Goal: Transaction & Acquisition: Obtain resource

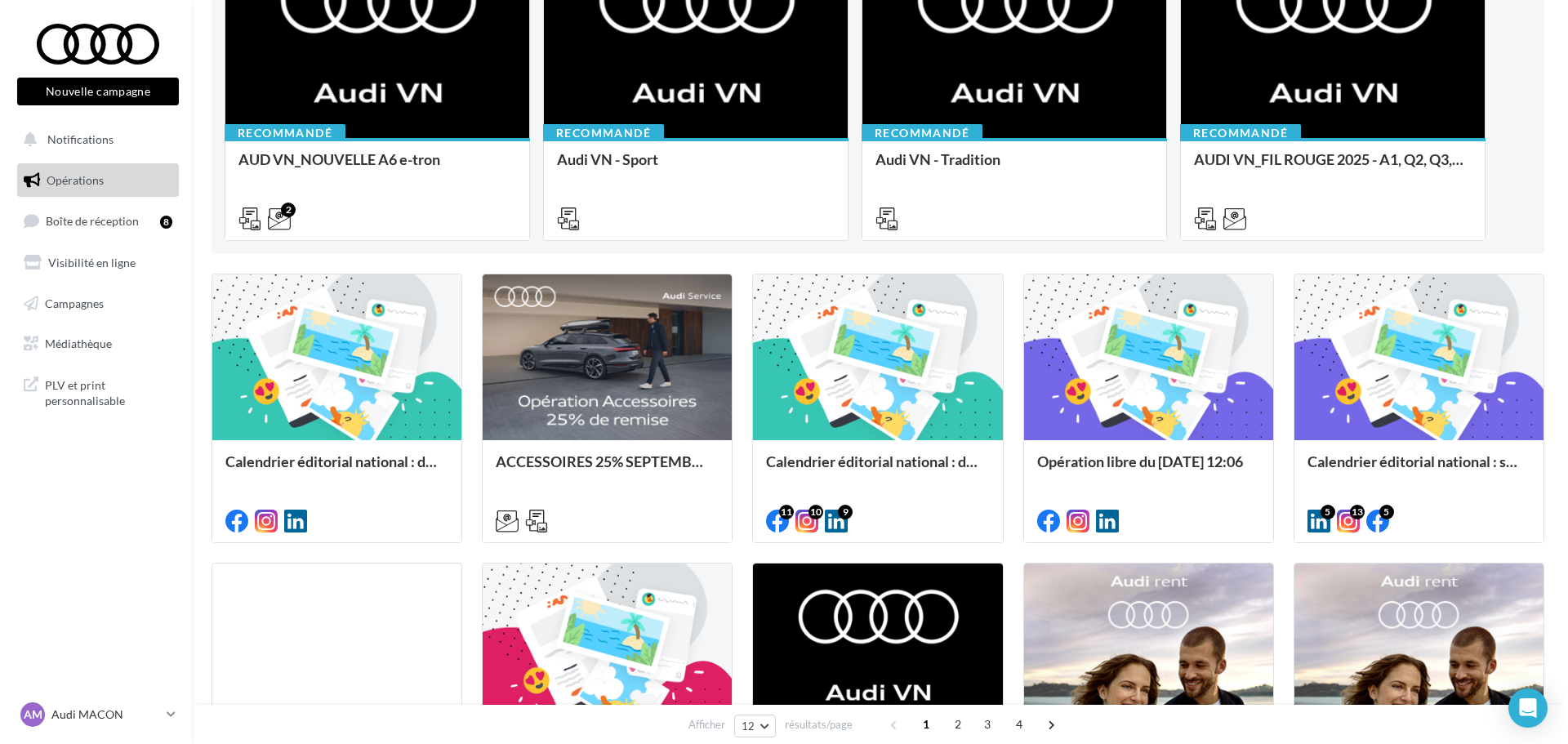
scroll to position [245, 0]
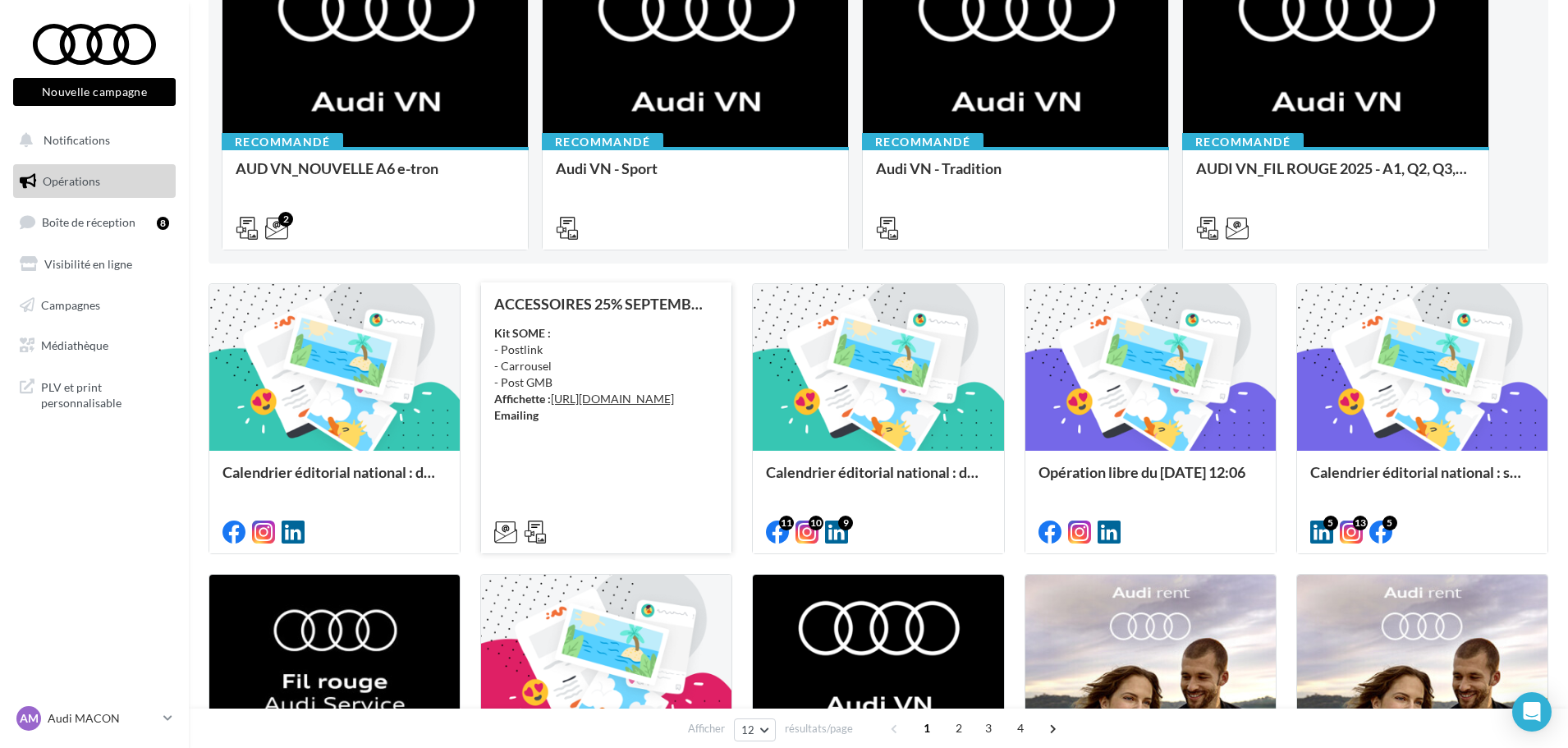
click at [578, 424] on div "Kit SOME : - Postlink - Carrousel - Post GMB Affichette : [URL][DOMAIN_NAME] Em…" at bounding box center [606, 374] width 224 height 99
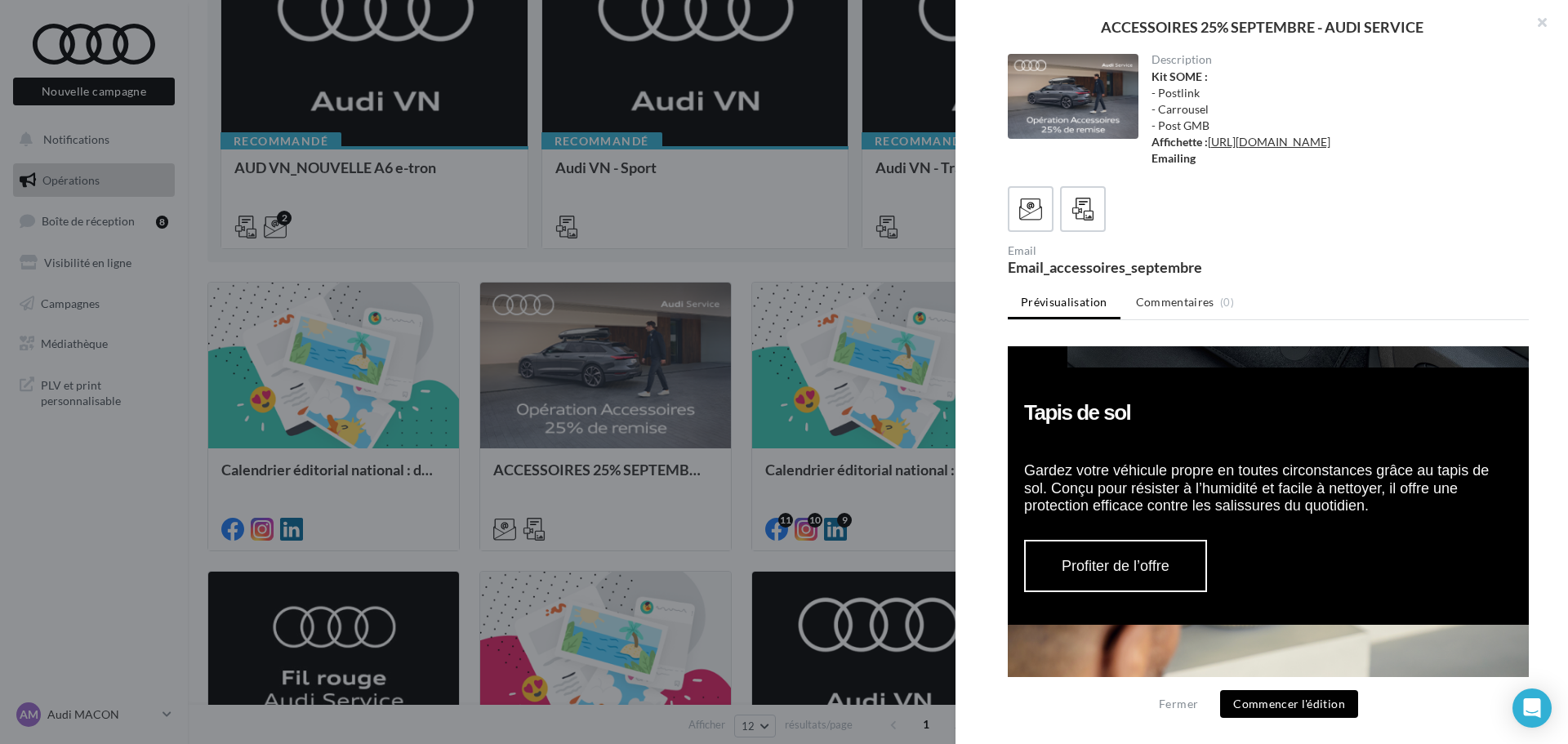
scroll to position [2857, 0]
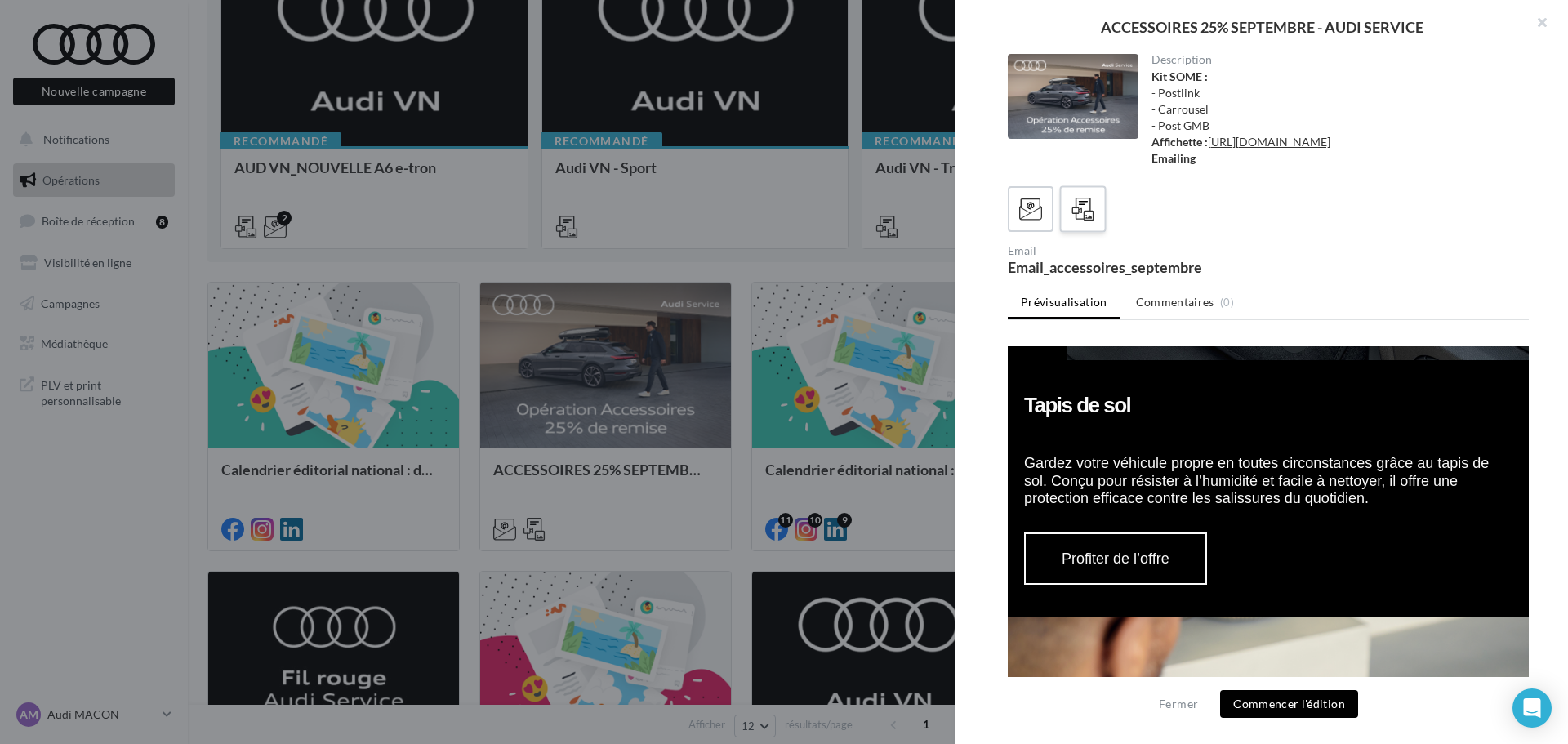
click at [1089, 221] on icon at bounding box center [1083, 209] width 24 height 24
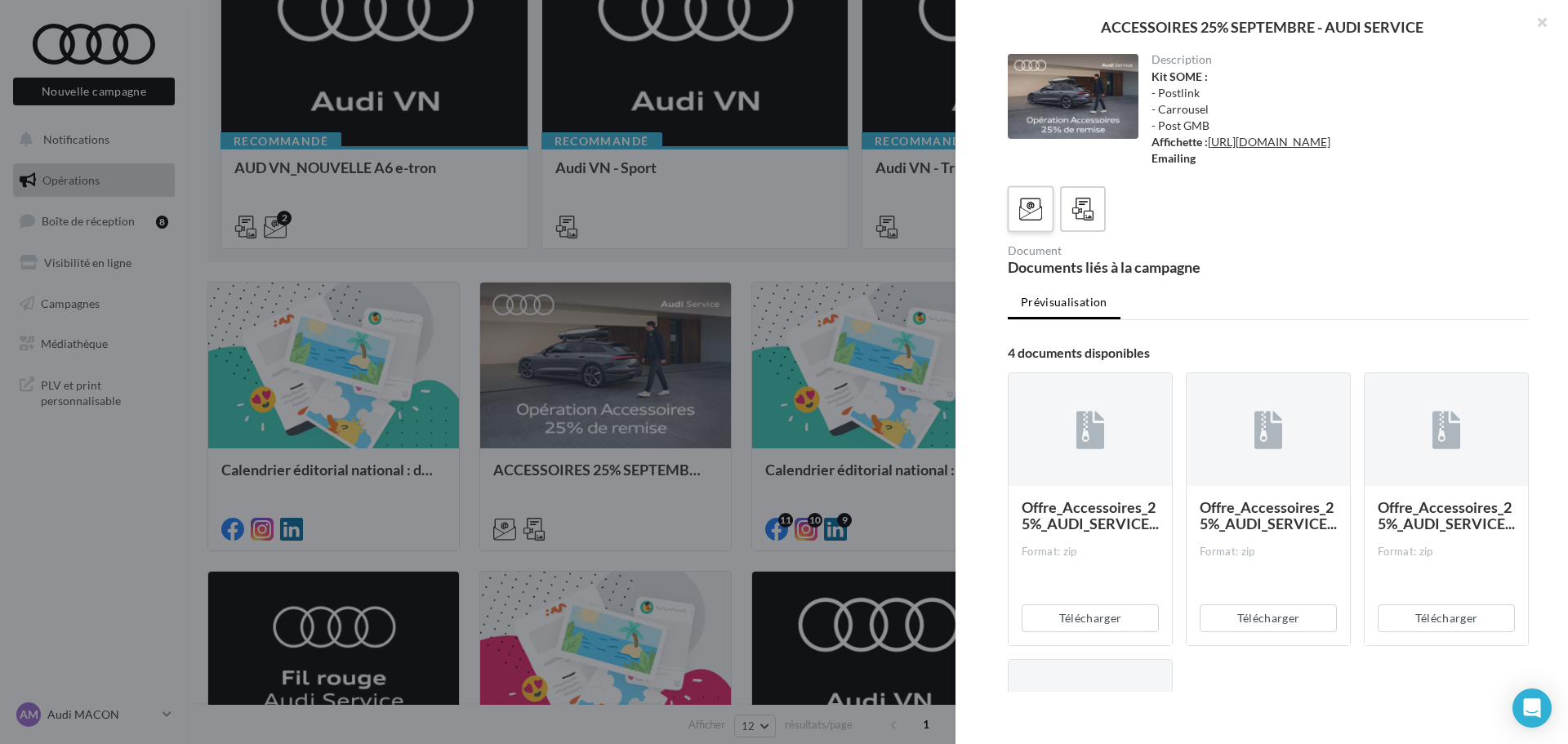
click at [1031, 221] on icon at bounding box center [1030, 209] width 24 height 24
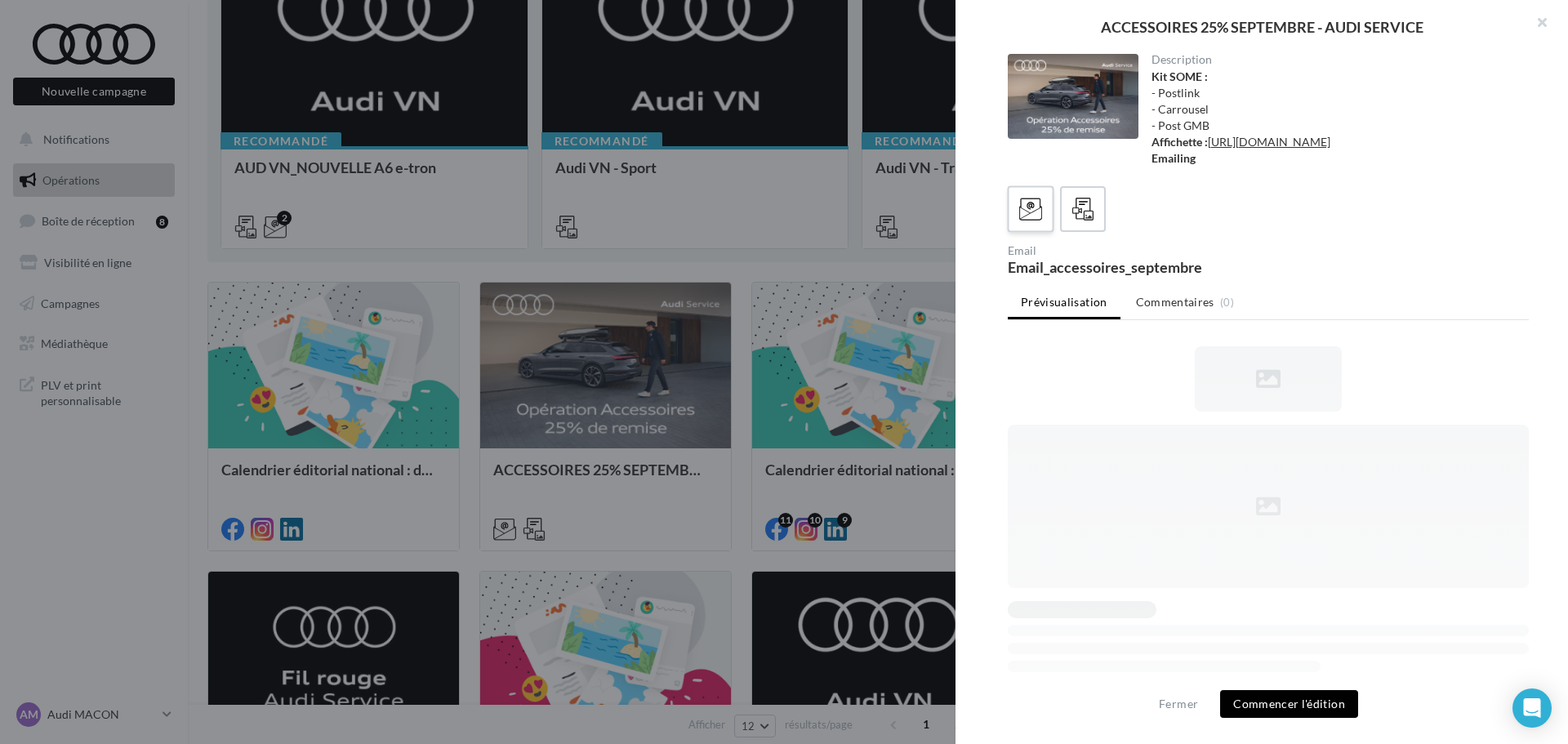
scroll to position [0, 0]
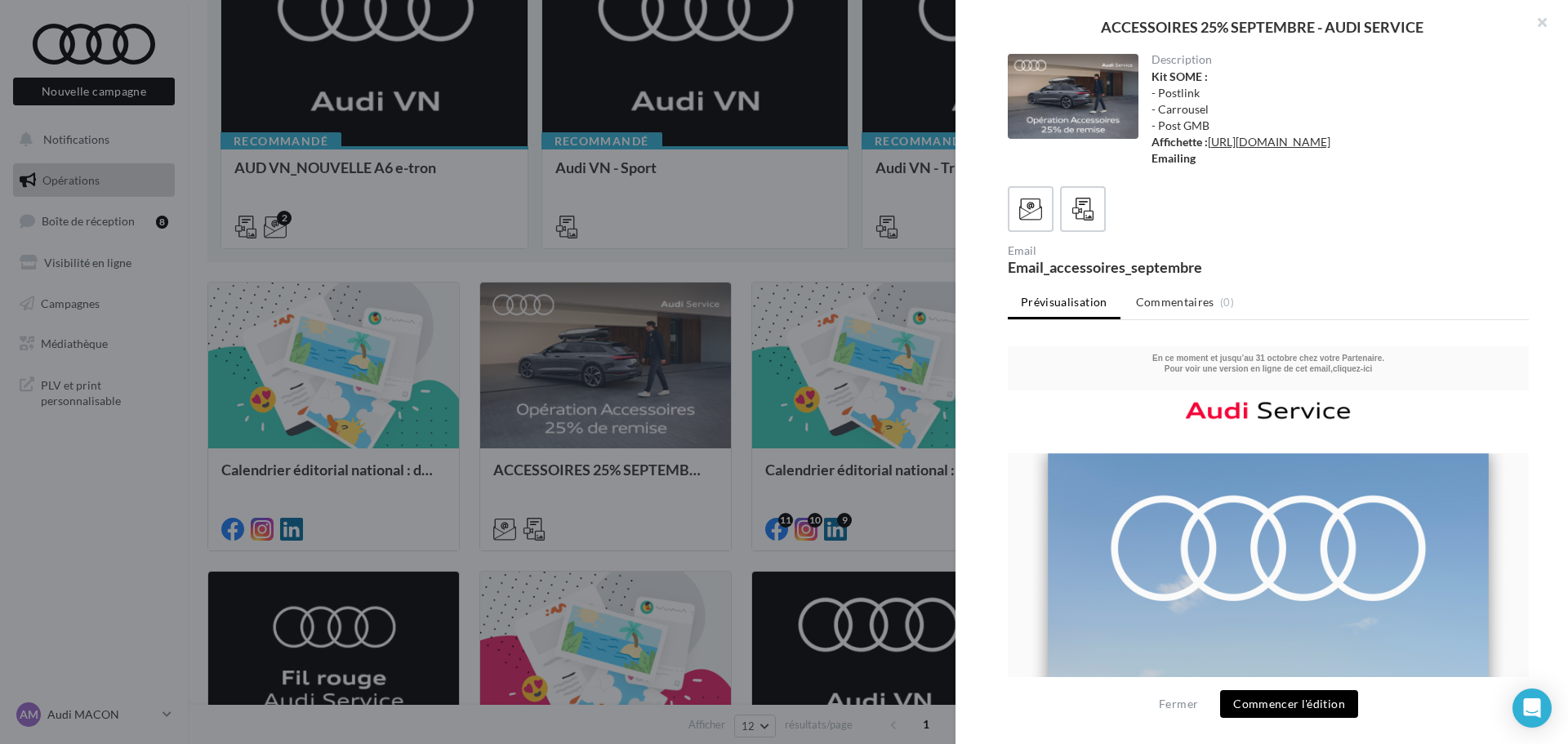
click at [1276, 703] on button "Commencer l'édition" at bounding box center [1289, 704] width 138 height 28
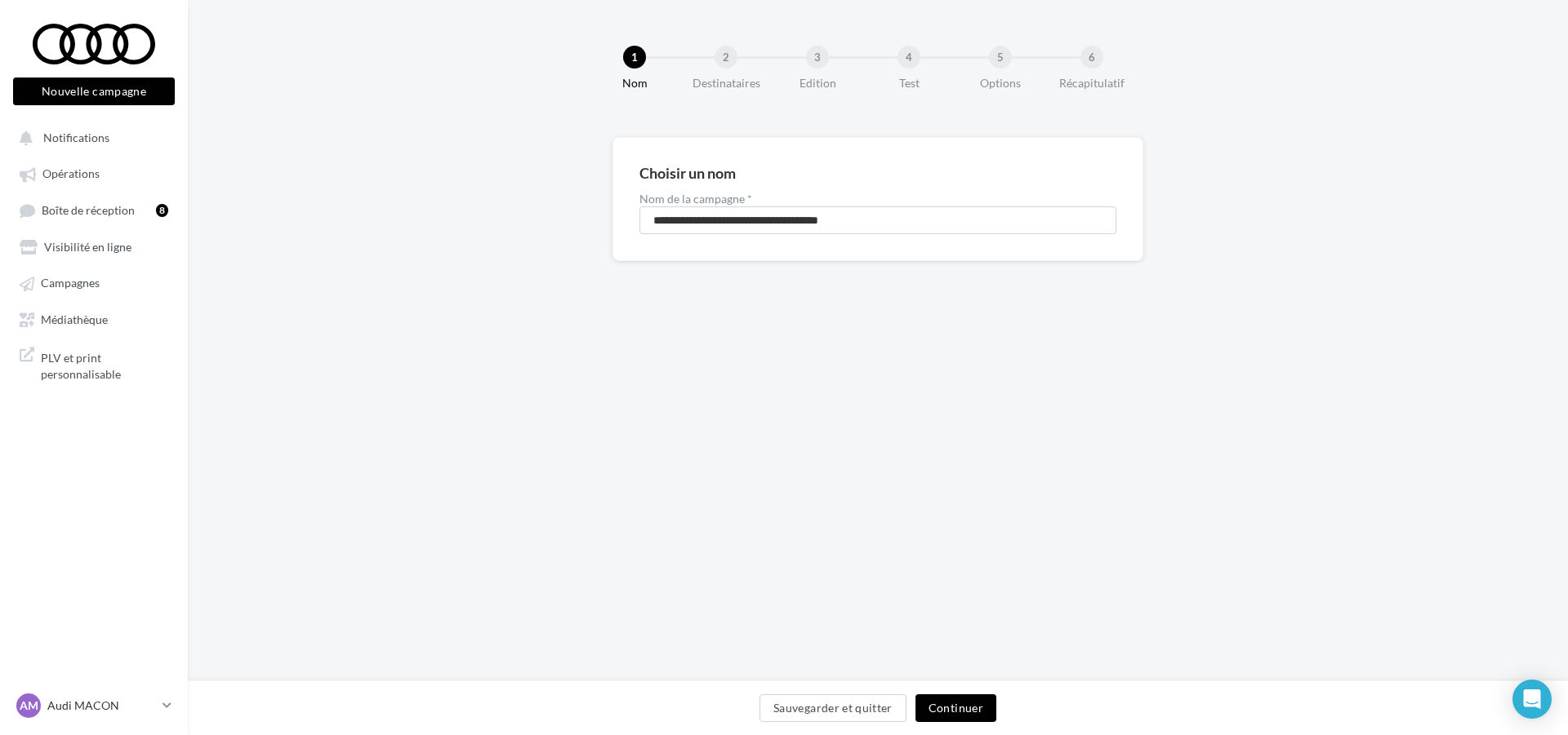
click at [960, 702] on button "Continuer" at bounding box center [956, 708] width 81 height 28
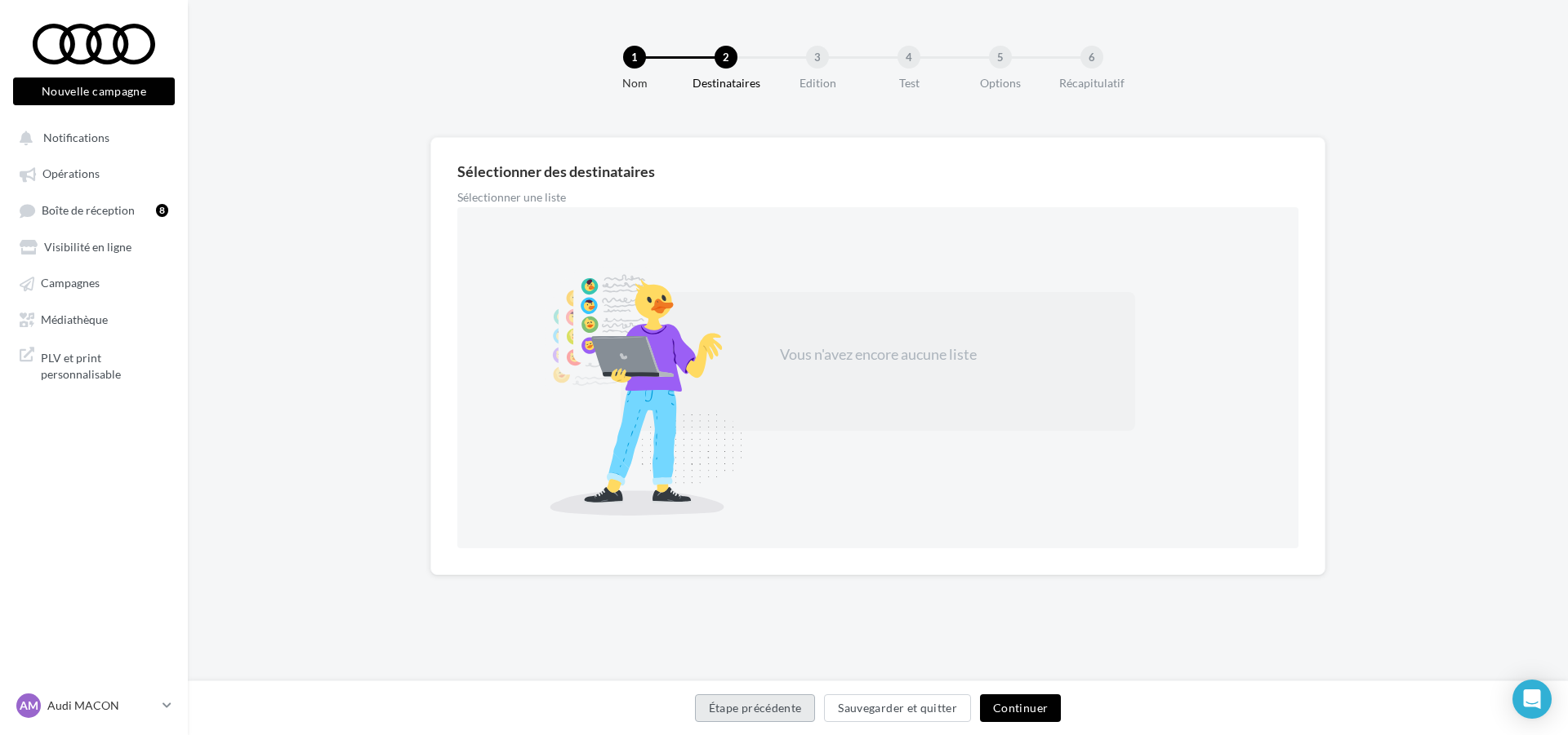
click at [796, 710] on button "Étape précédente" at bounding box center [755, 708] width 121 height 28
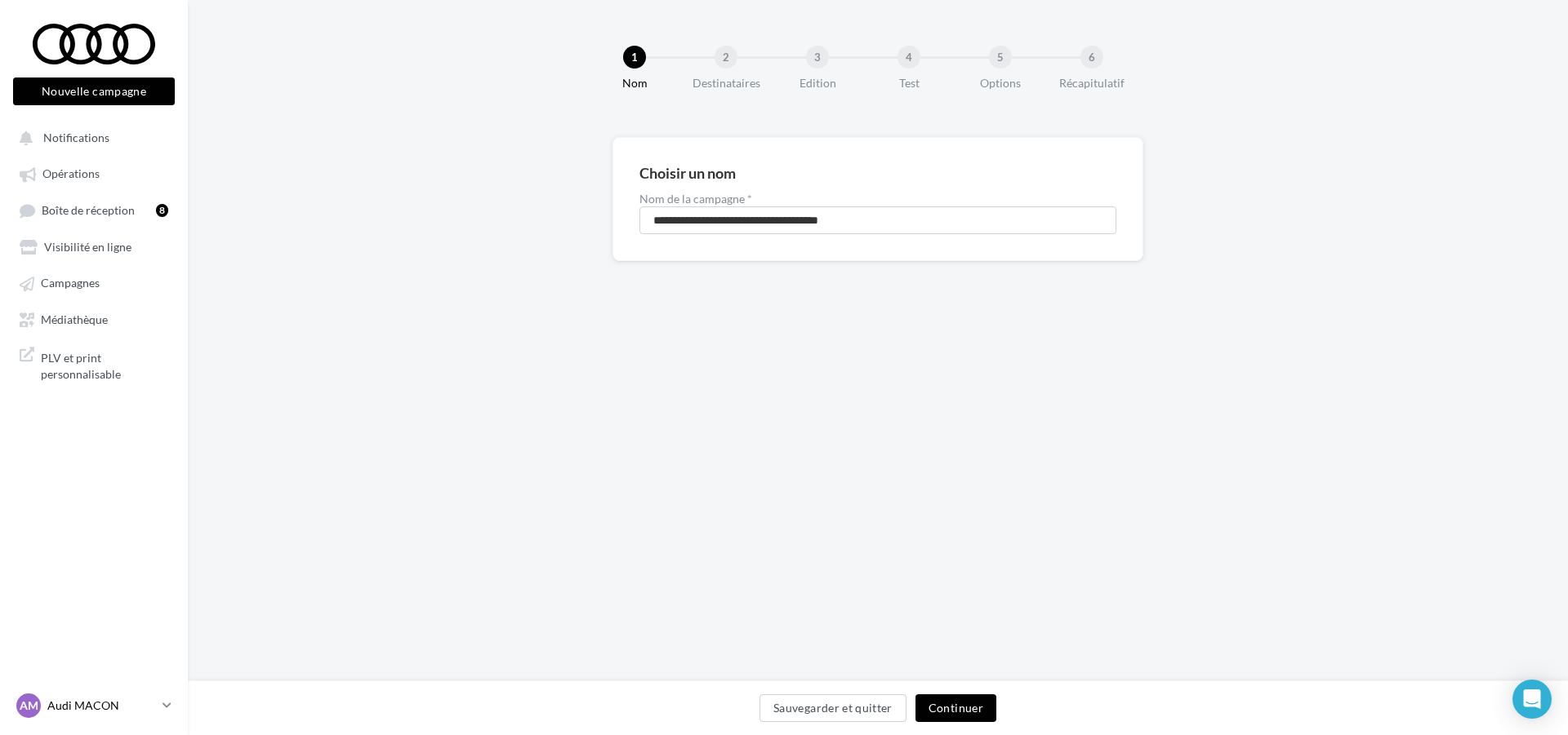
click at [72, 714] on p "Audi MACON" at bounding box center [101, 706] width 108 height 17
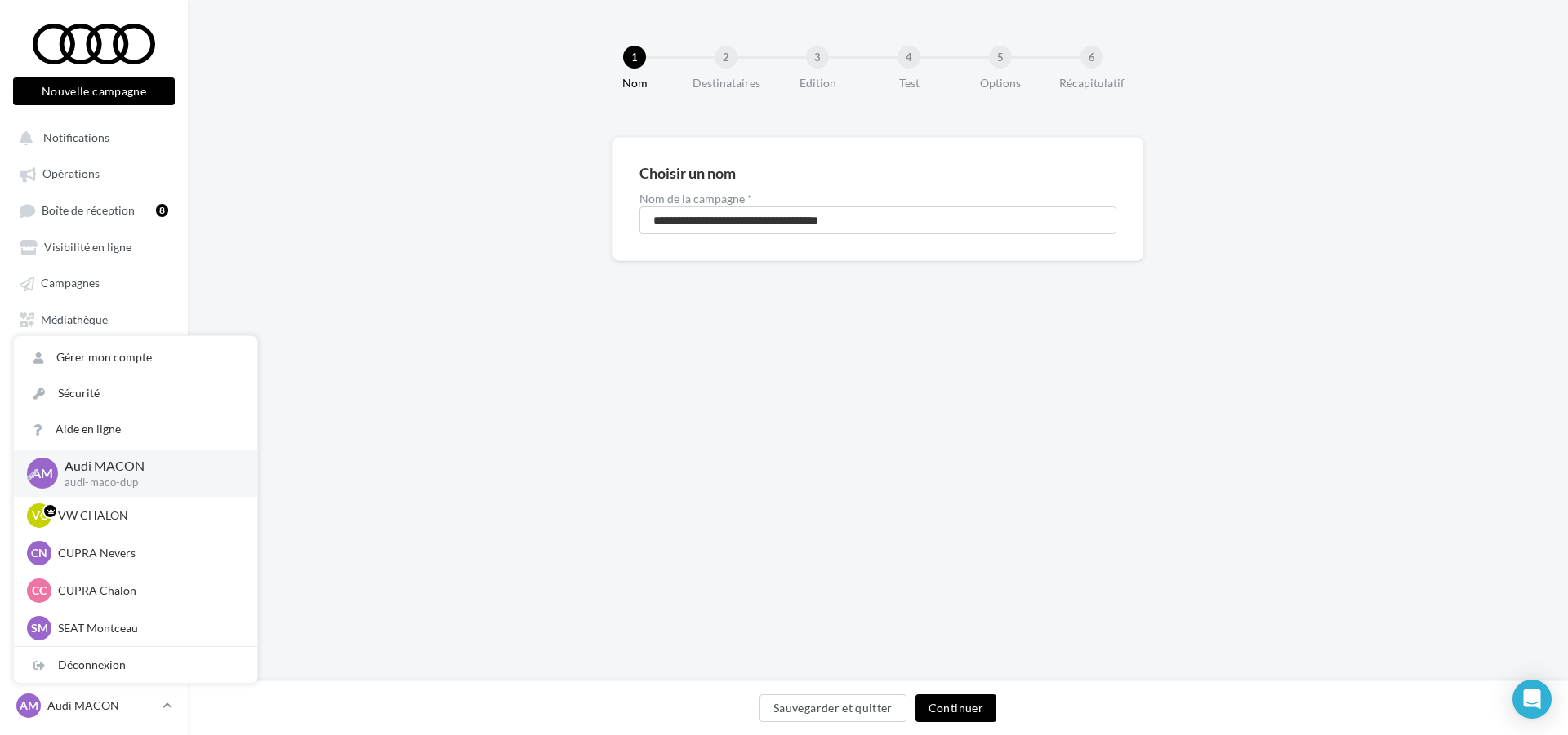
click at [113, 476] on p "Audi MACON" at bounding box center [147, 466] width 166 height 19
click at [70, 174] on span "Opérations" at bounding box center [71, 174] width 57 height 14
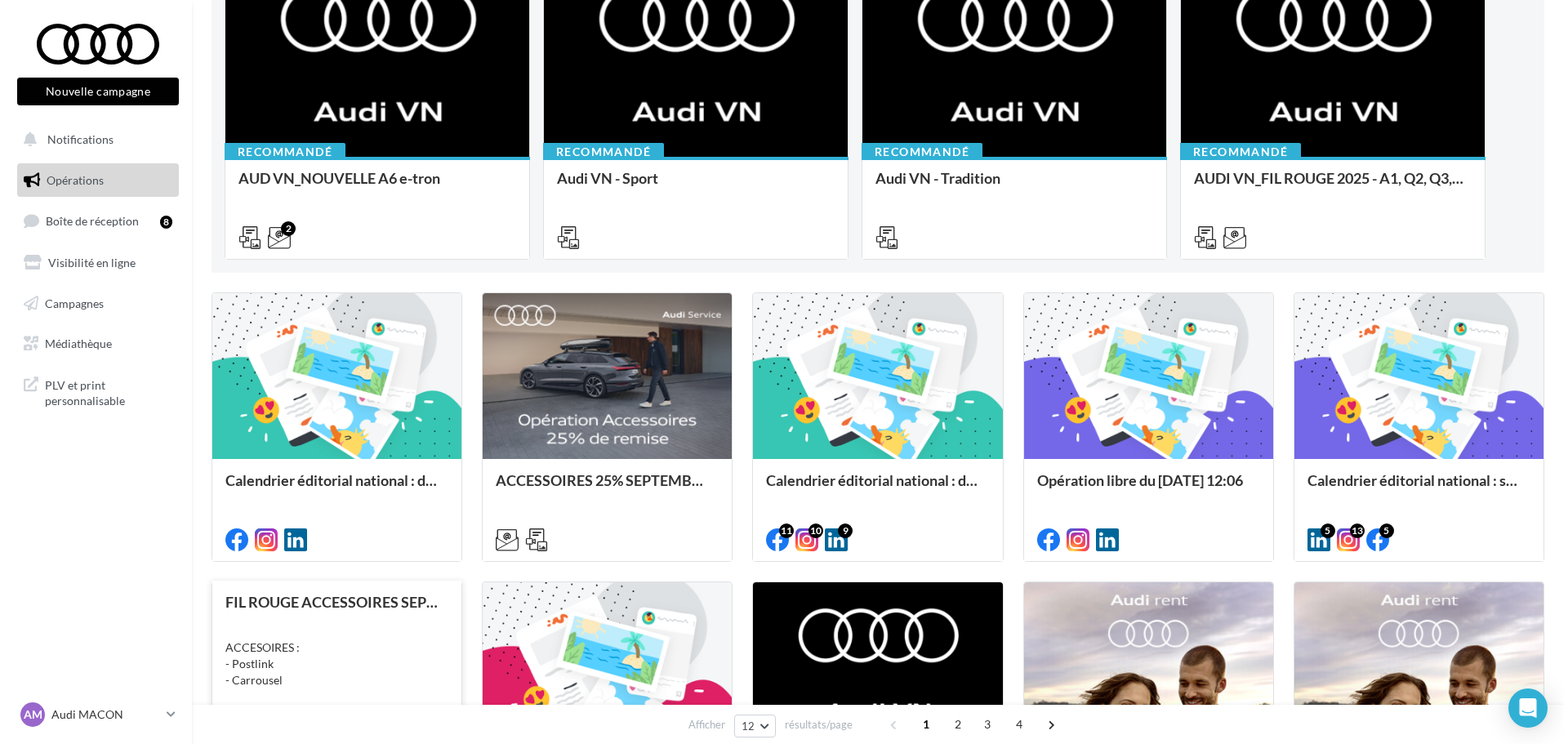
scroll to position [326, 0]
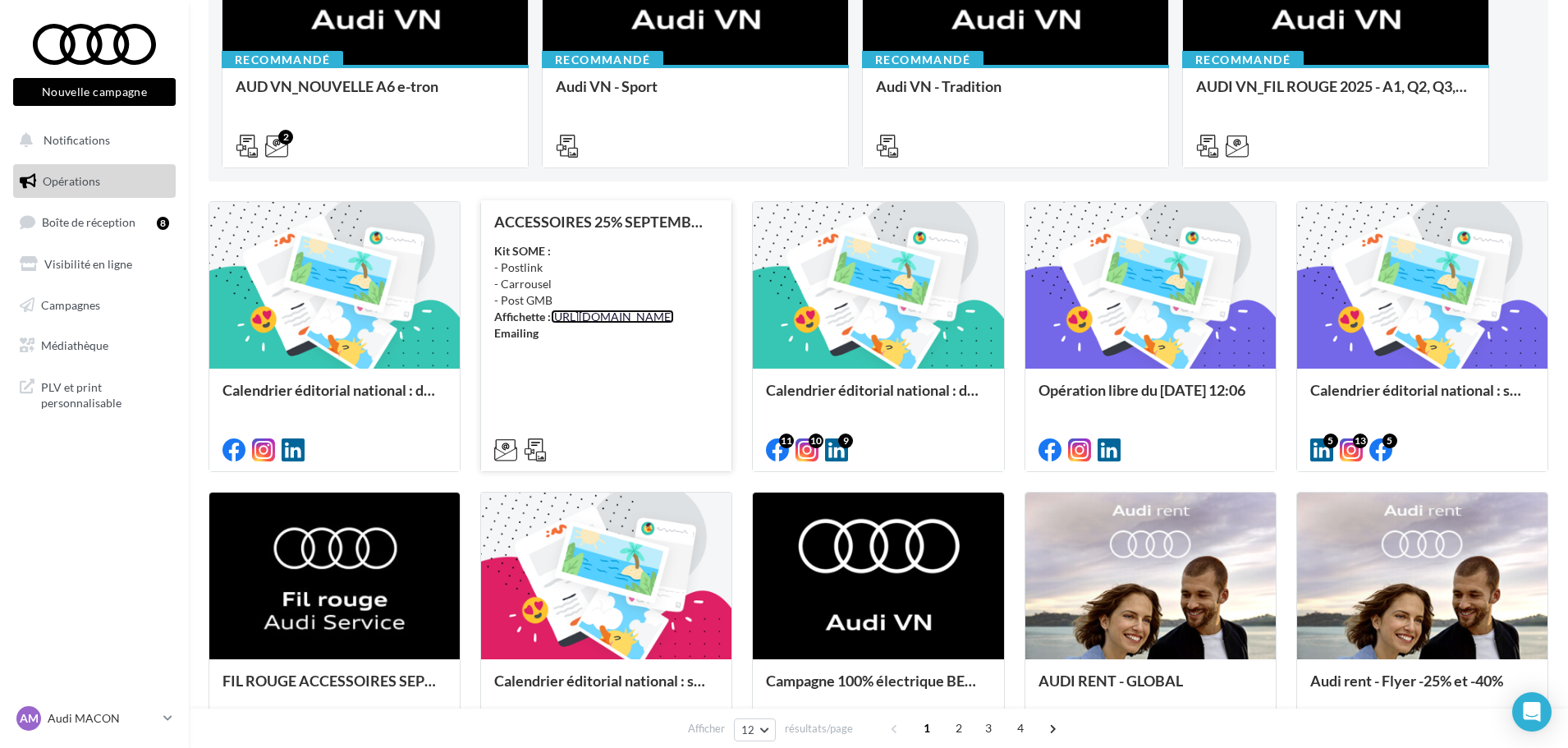
click at [596, 323] on link "[URL][DOMAIN_NAME]" at bounding box center [612, 316] width 124 height 14
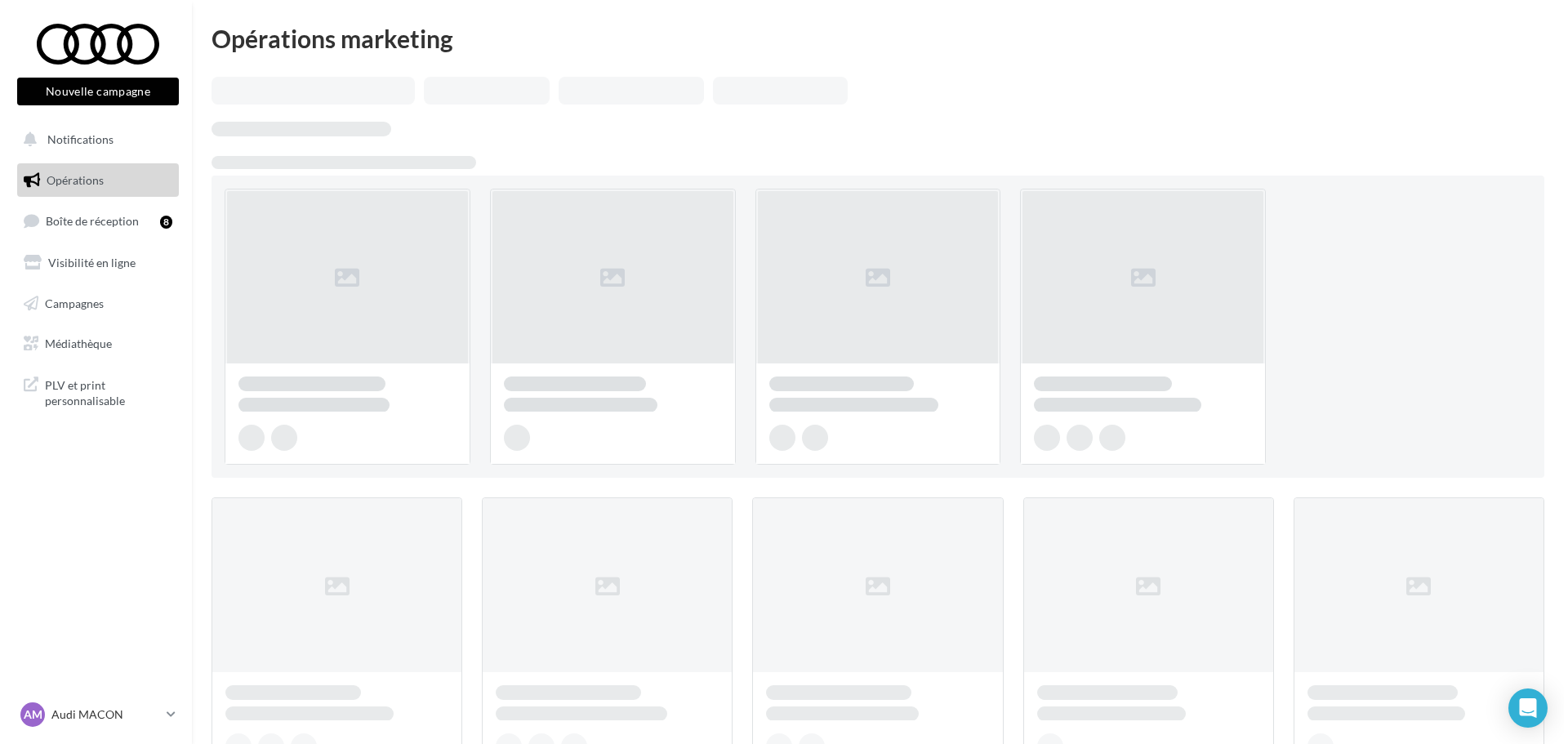
scroll to position [326, 0]
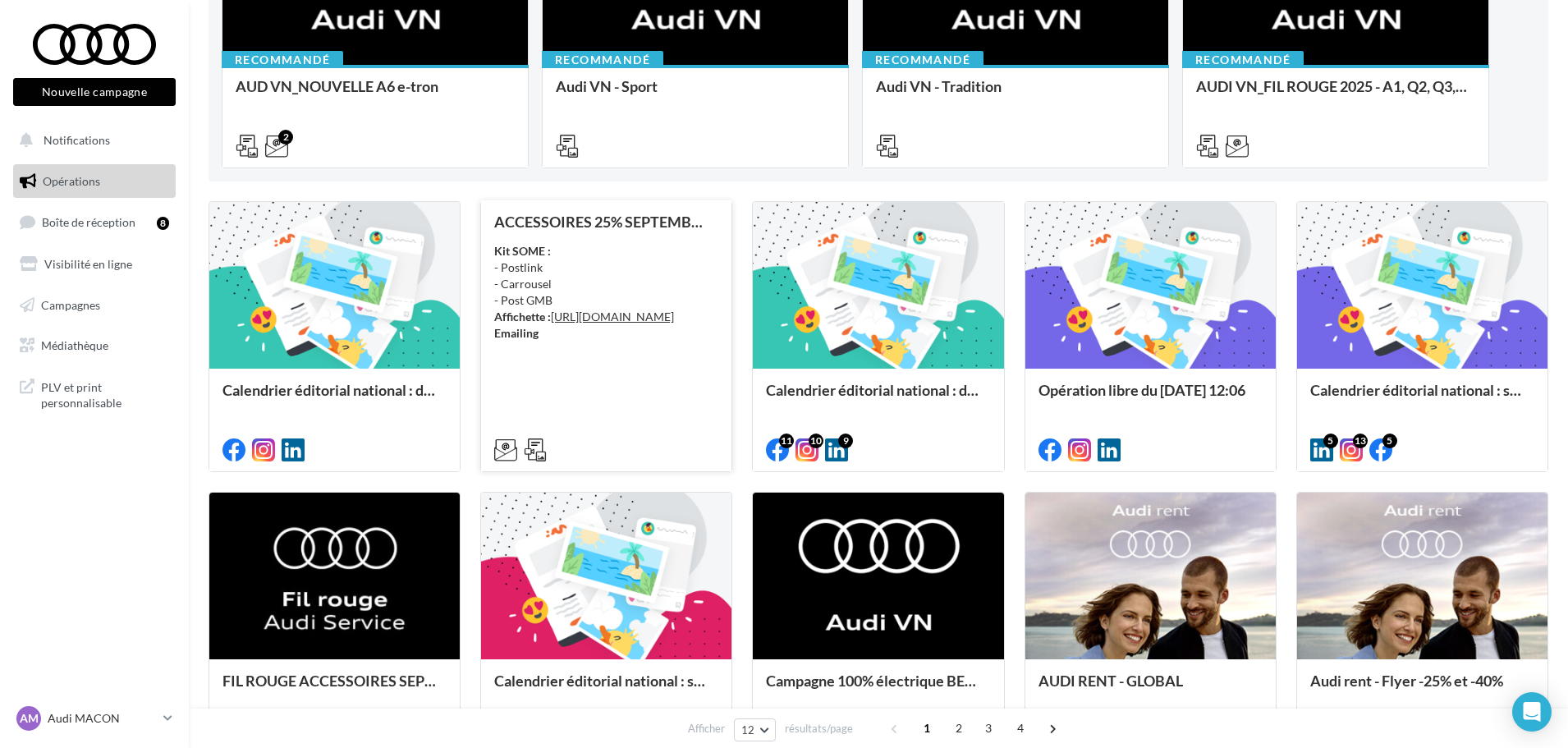
click at [535, 443] on icon at bounding box center [535, 449] width 23 height 23
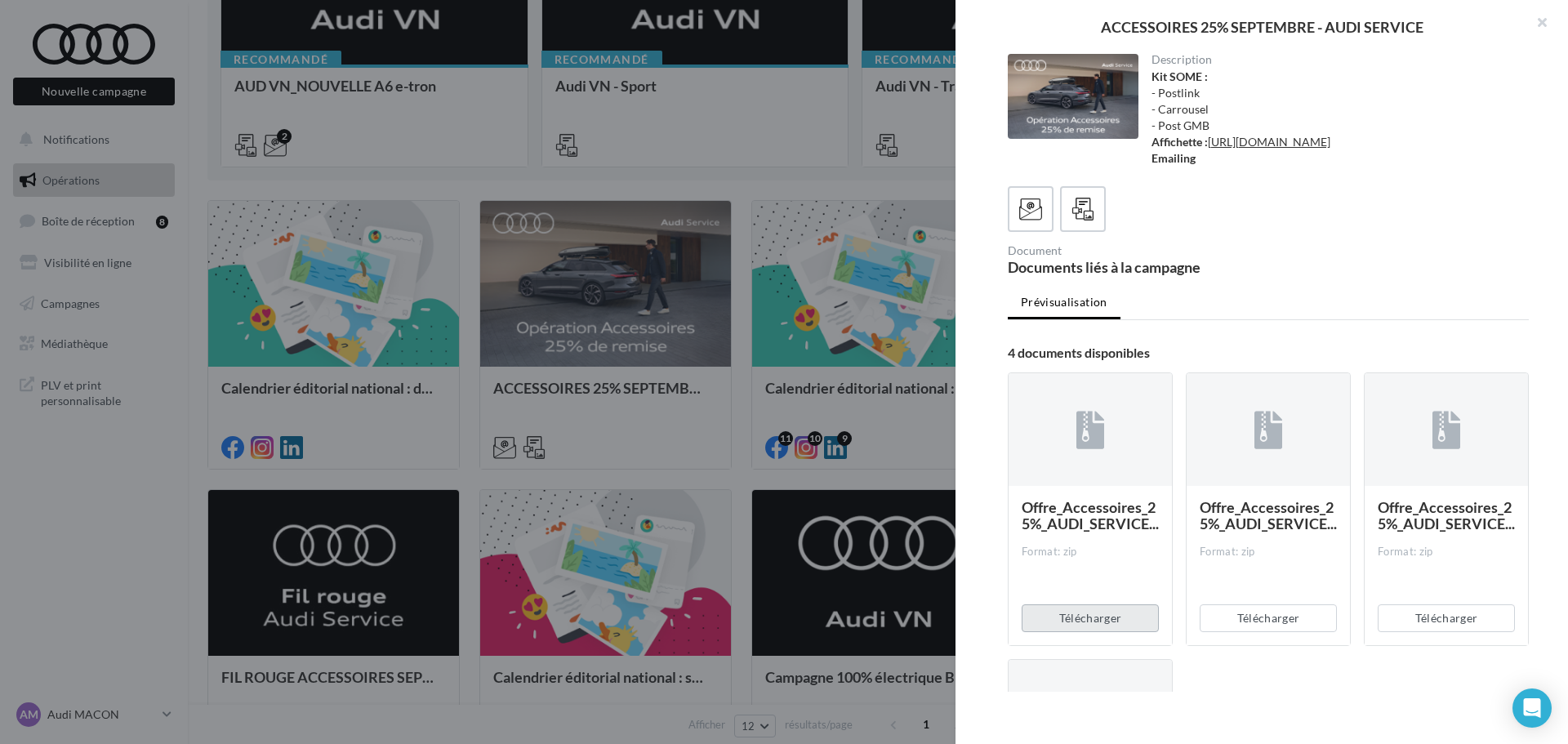
click at [1098, 632] on button "Télécharger" at bounding box center [1090, 618] width 138 height 28
click at [1243, 632] on button "Télécharger" at bounding box center [1268, 618] width 138 height 28
click at [1428, 632] on button "Télécharger" at bounding box center [1446, 618] width 138 height 28
